Goal: Book appointment/travel/reservation

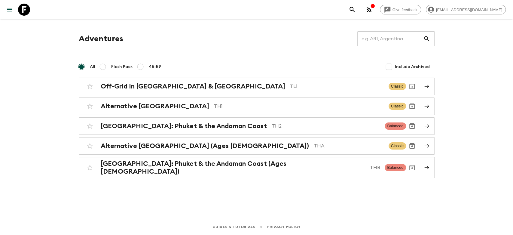
click at [308, 31] on div "Adventures ​" at bounding box center [257, 38] width 356 height 15
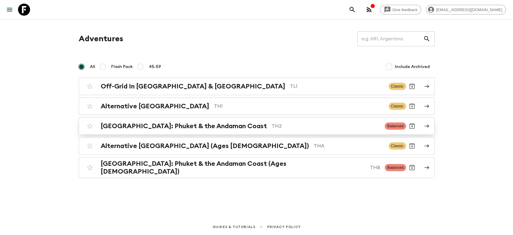
click at [148, 127] on h2 "[GEOGRAPHIC_DATA]: Phuket & the Andaman Coast" at bounding box center [184, 126] width 166 height 8
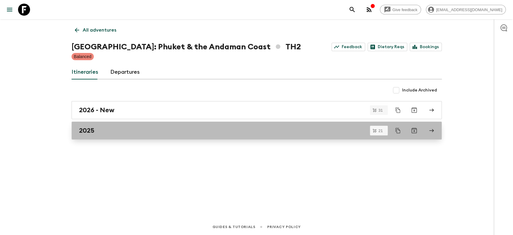
click at [110, 129] on div "2025" at bounding box center [251, 130] width 344 height 8
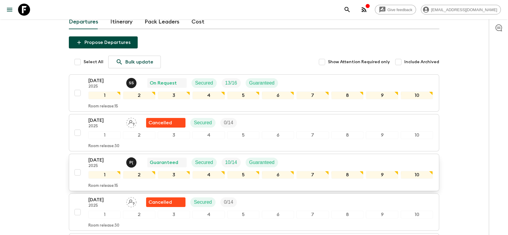
scroll to position [67, 0]
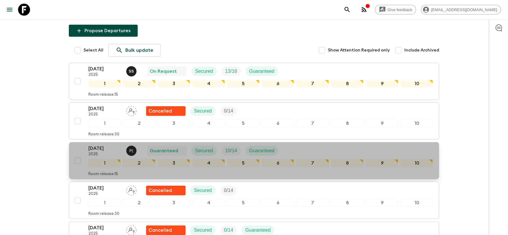
click at [294, 145] on div "[DATE] 2025 P ( Guaranteed Secured 10 / 14 Guaranteed" at bounding box center [260, 151] width 344 height 12
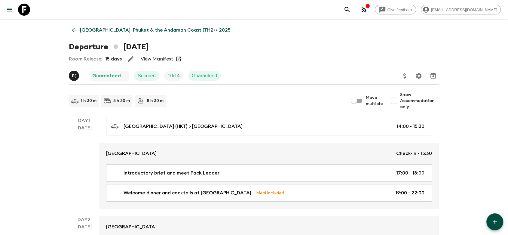
click at [157, 59] on link "View Manifest" at bounding box center [157, 59] width 33 height 6
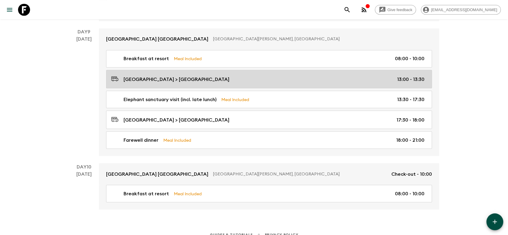
scroll to position [1079, 0]
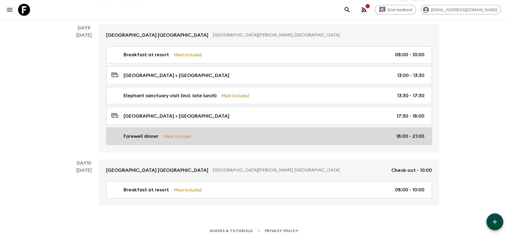
click at [168, 134] on p "Meal Included" at bounding box center [177, 136] width 28 height 7
